Goal: Information Seeking & Learning: Understand process/instructions

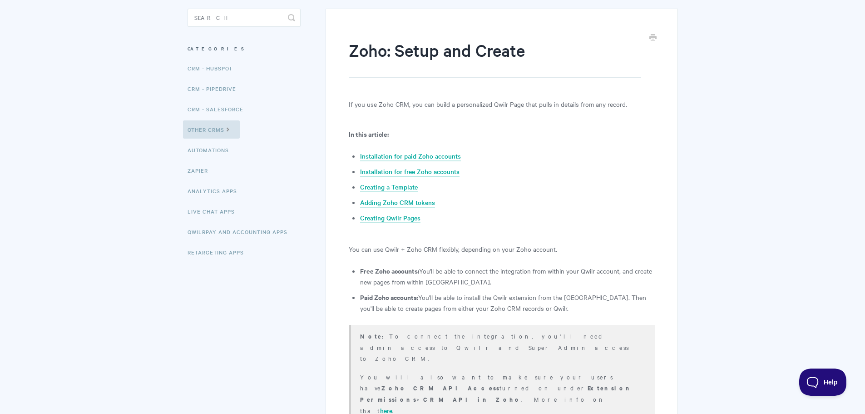
scroll to position [136, 0]
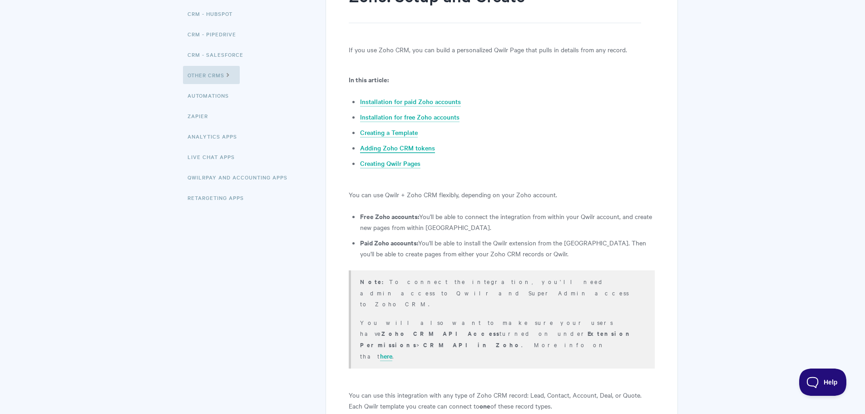
click at [407, 146] on link "Adding Zoho CRM tokens" at bounding box center [397, 148] width 75 height 10
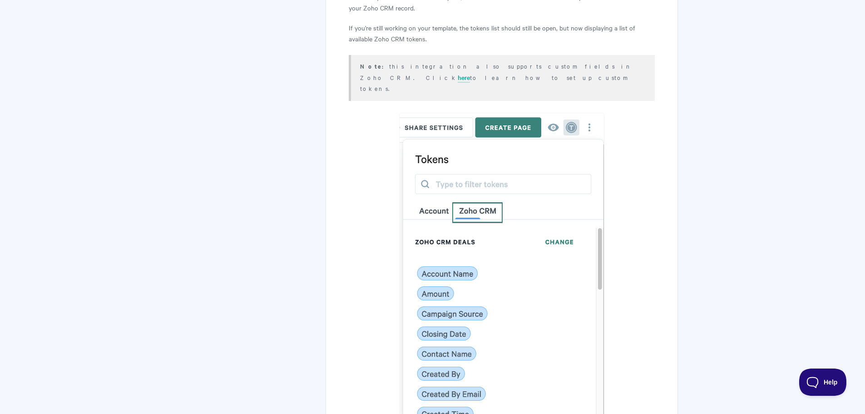
scroll to position [2987, 0]
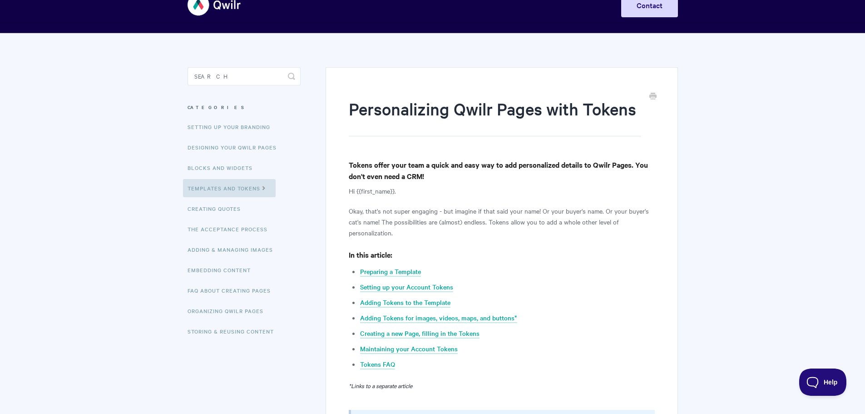
scroll to position [45, 0]
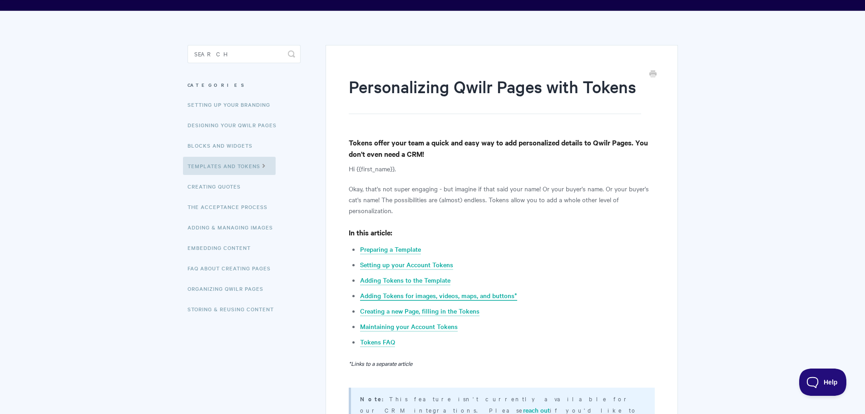
click at [444, 298] on link "Adding Tokens for images, videos, maps, and buttons*" at bounding box center [438, 296] width 157 height 10
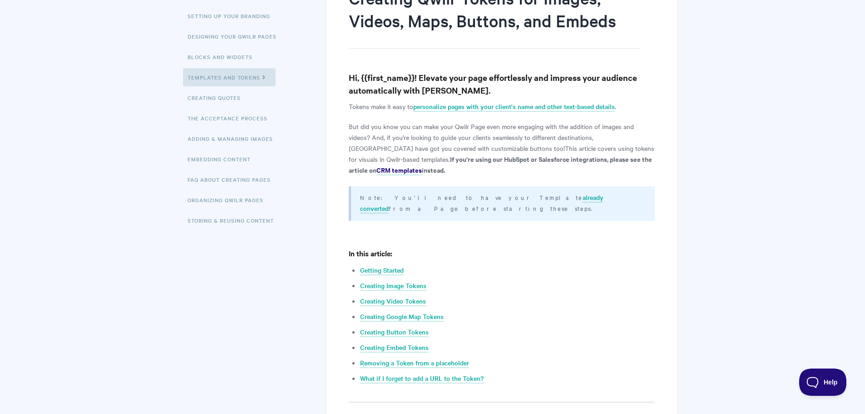
scroll to position [136, 0]
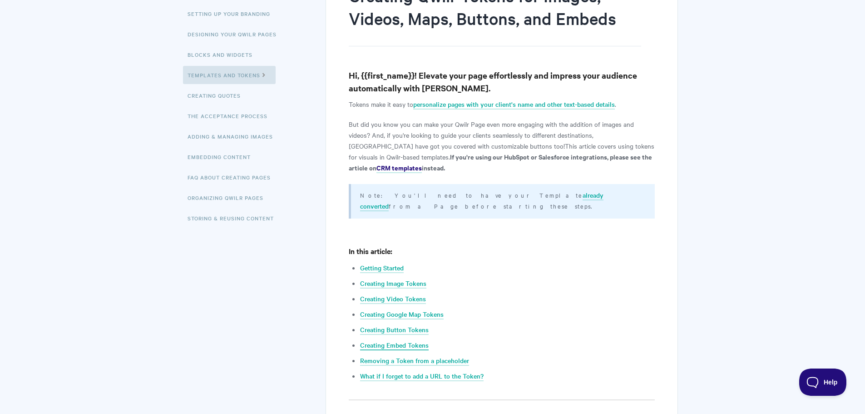
click at [405, 340] on link "Creating Embed Tokens" at bounding box center [394, 345] width 69 height 10
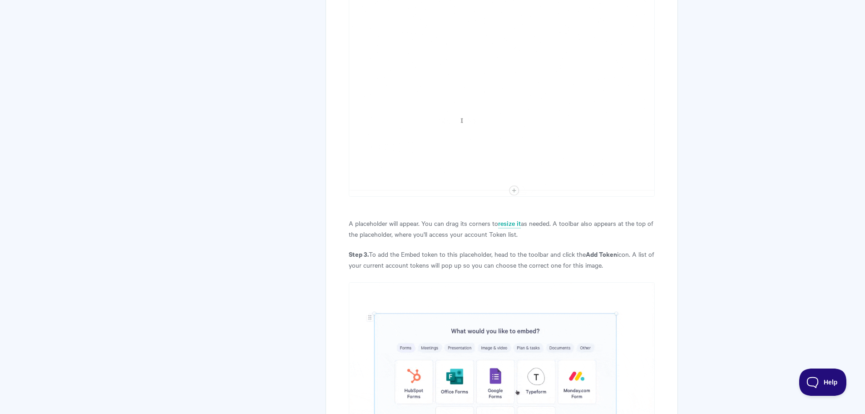
scroll to position [6494, 0]
